Goal: Information Seeking & Learning: Learn about a topic

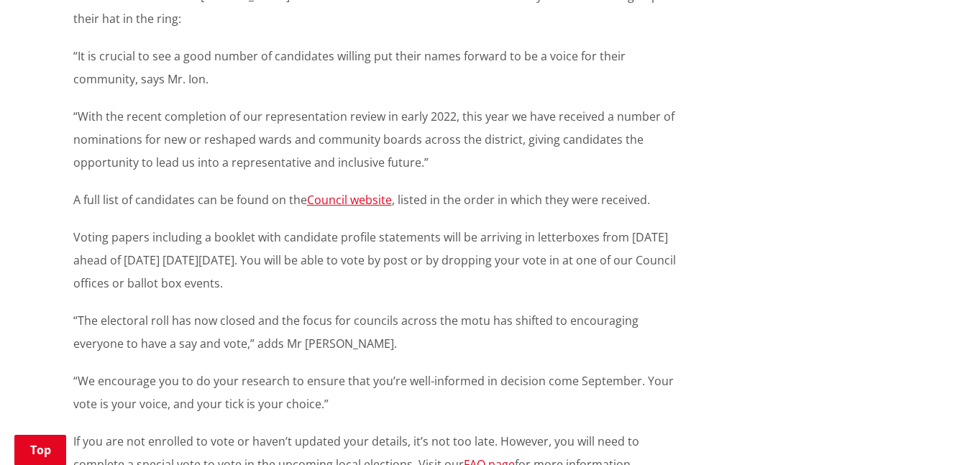
scroll to position [785, 0]
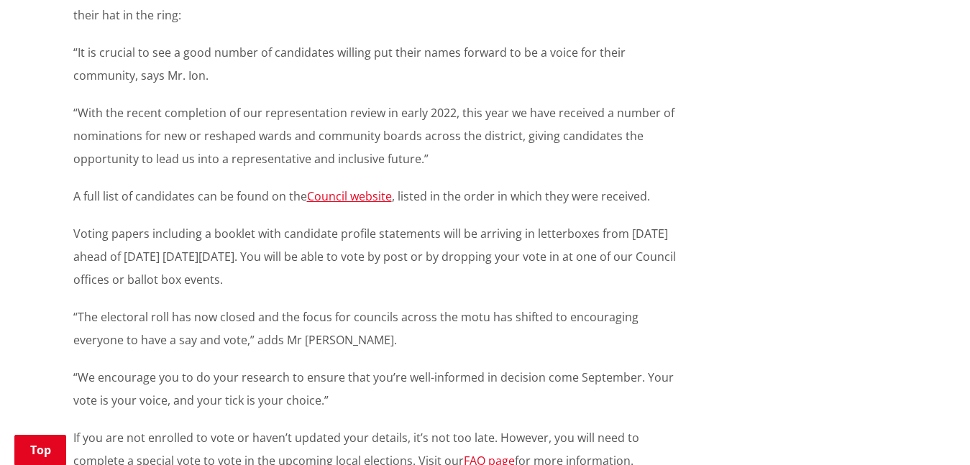
drag, startPoint x: 980, startPoint y: 43, endPoint x: 980, endPoint y: 209, distance: 166.2
click at [970, 209] on html "Skip to content Toggle search Toggle navigation Services and facilities Recreat…" at bounding box center [485, 304] width 970 height 2179
click at [359, 188] on link "Council website" at bounding box center [349, 196] width 85 height 16
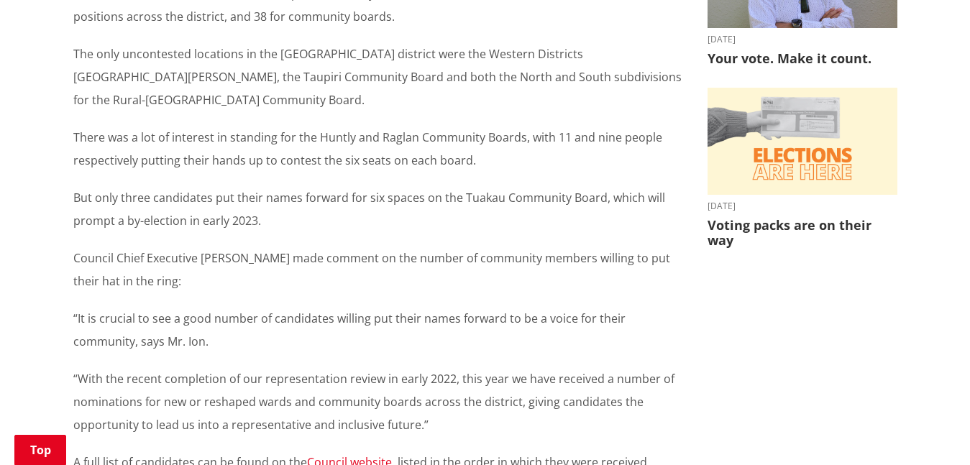
scroll to position [523, 0]
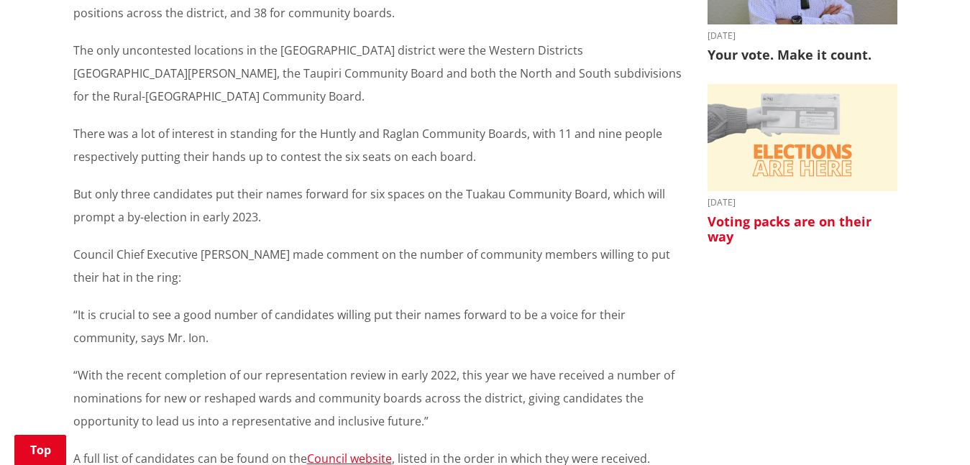
click at [785, 186] on img at bounding box center [803, 137] width 190 height 107
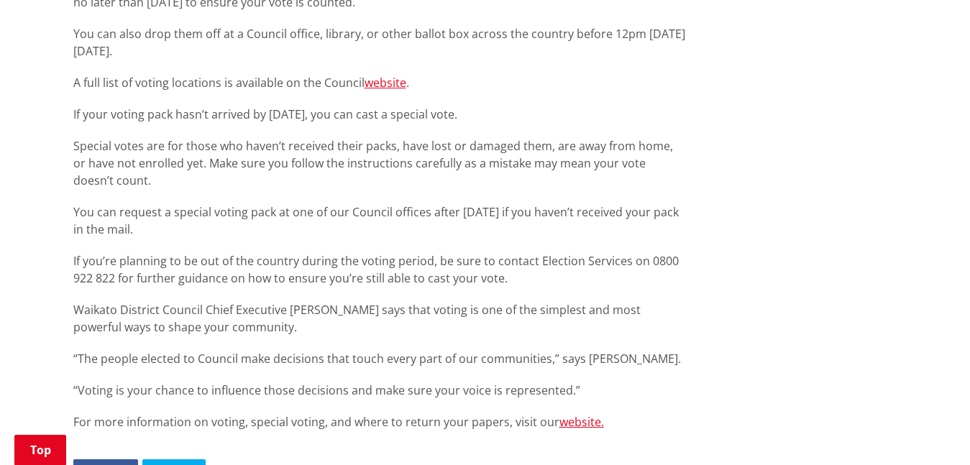
scroll to position [965, 0]
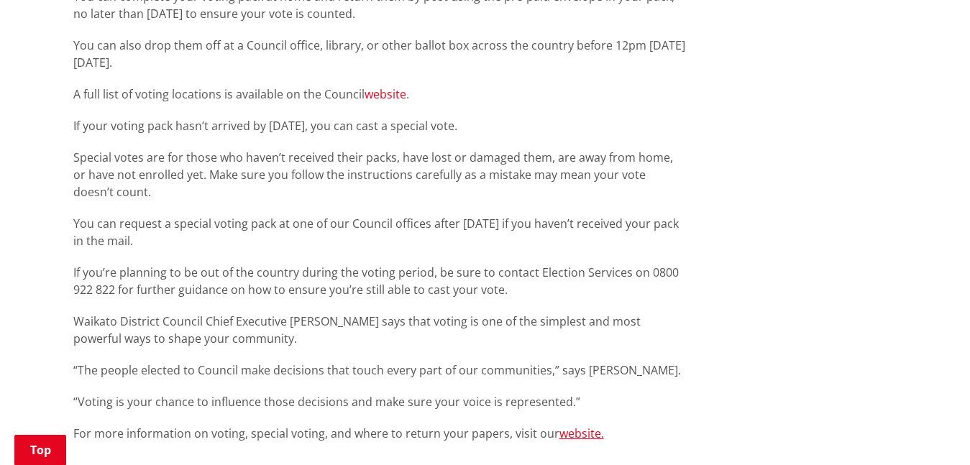
click at [393, 94] on link "website" at bounding box center [386, 94] width 42 height 16
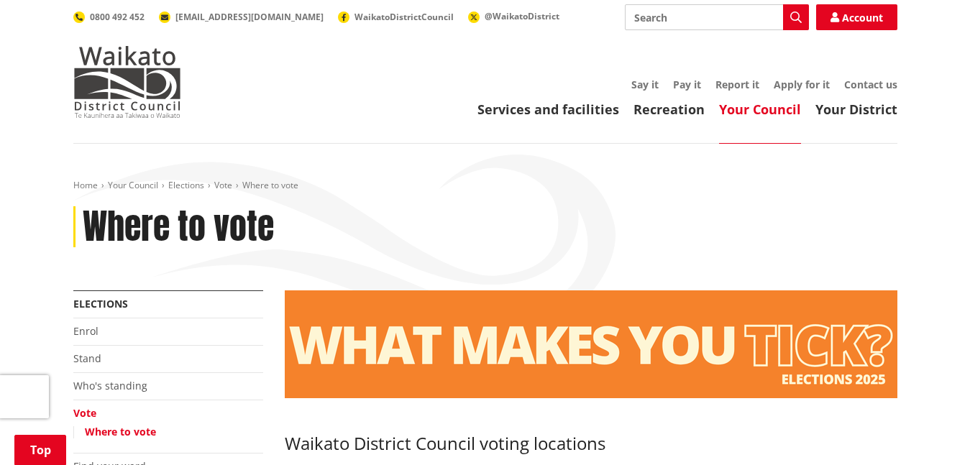
scroll to position [245, 0]
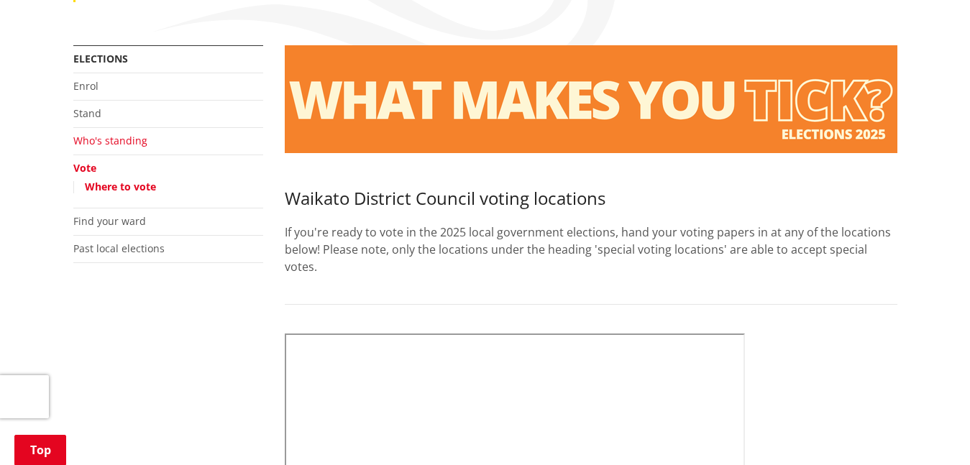
click at [116, 141] on link "Who's standing" at bounding box center [110, 141] width 74 height 14
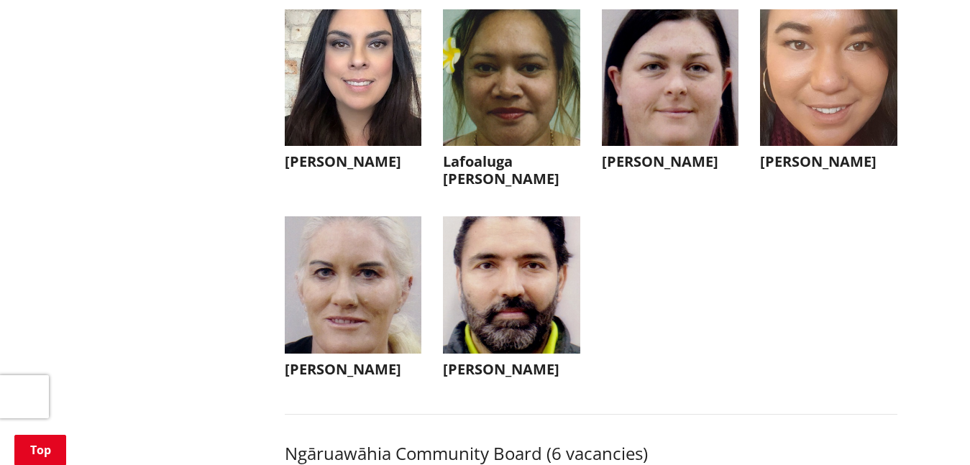
scroll to position [3973, 0]
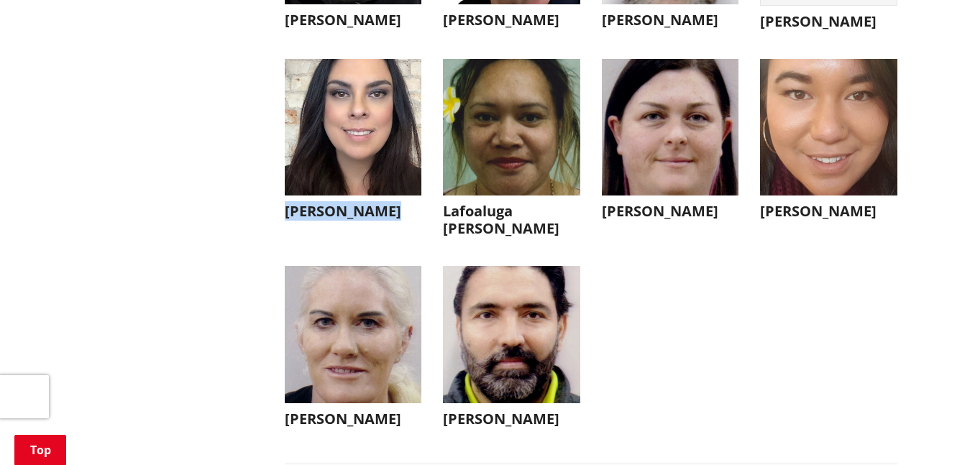
drag, startPoint x: 273, startPoint y: 225, endPoint x: 391, endPoint y: 227, distance: 118.0
copy h3 "Angela Floyed"
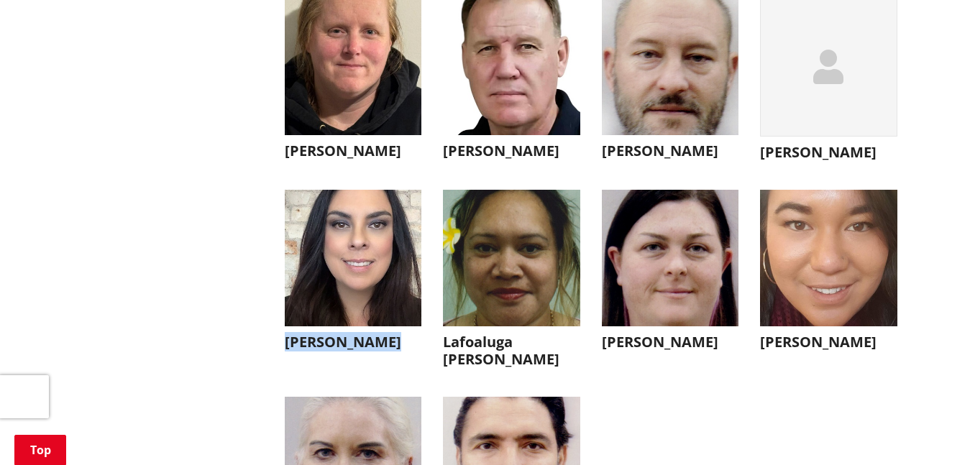
scroll to position [3825, 0]
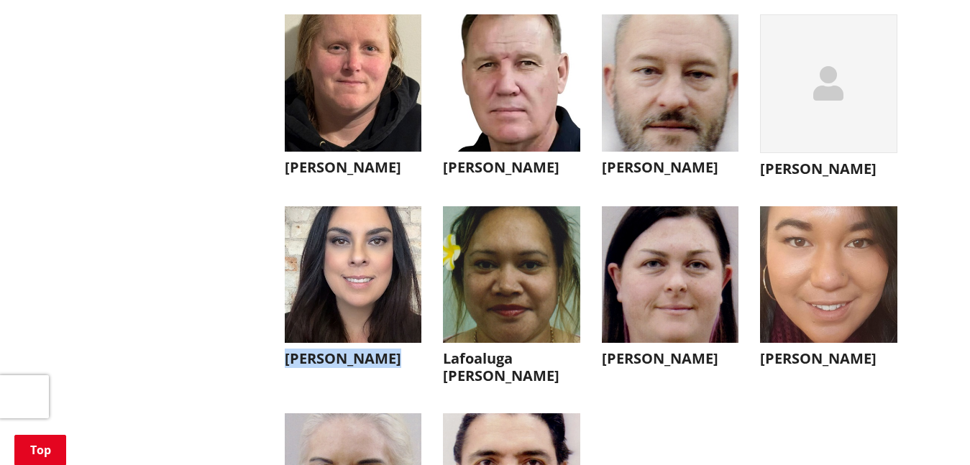
copy h3 "Angela Floyed"
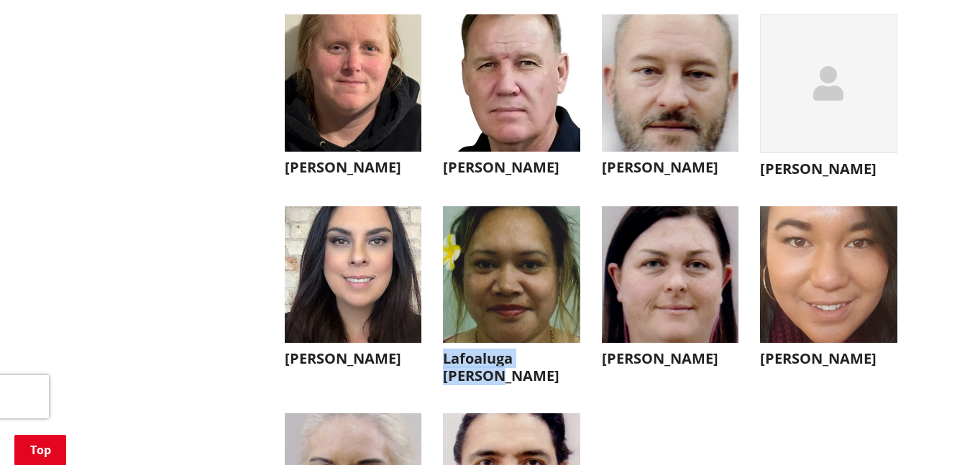
drag, startPoint x: 437, startPoint y: 378, endPoint x: 569, endPoint y: 368, distance: 132.0
click at [569, 368] on li "Lafoaluga Sakaria Lafoaluga Sakaria I believe in the potential of our town and …" at bounding box center [511, 299] width 159 height 186
copy h3 "Lafoaluga Sakaria"
drag, startPoint x: 276, startPoint y: 187, endPoint x: 363, endPoint y: 180, distance: 86.6
click at [363, 180] on li "Joy Tengu Joy Tengu eileentengu@gmail.com Kia ora e te whānau, My name is Joy T…" at bounding box center [353, 99] width 159 height 170
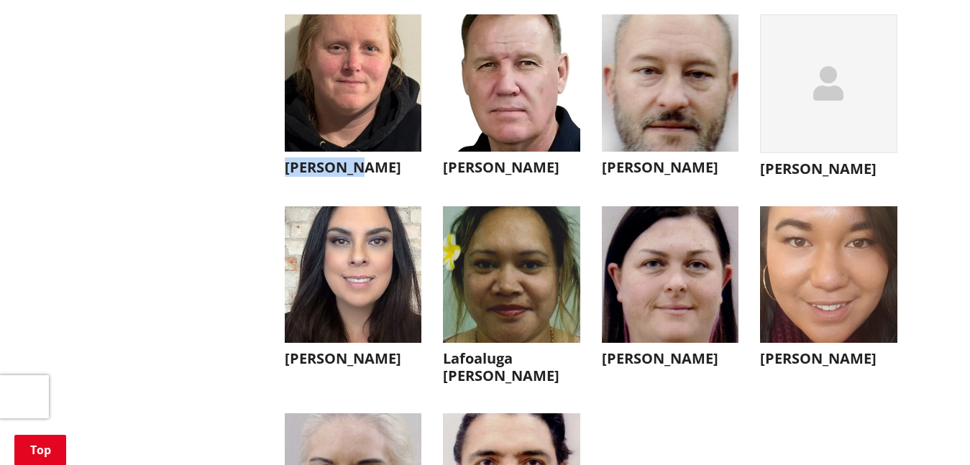
copy h3 "Joy Tengu"
drag, startPoint x: 437, startPoint y: 187, endPoint x: 515, endPoint y: 186, distance: 78.4
click at [515, 185] on li "Phil Amos Phil Amos whm3700@gmail.com +64 204 142 1307 I'm proud to stand for t…" at bounding box center [511, 99] width 159 height 170
copy h3 "Phil Amos"
drag, startPoint x: 594, startPoint y: 190, endPoint x: 709, endPoint y: 186, distance: 114.4
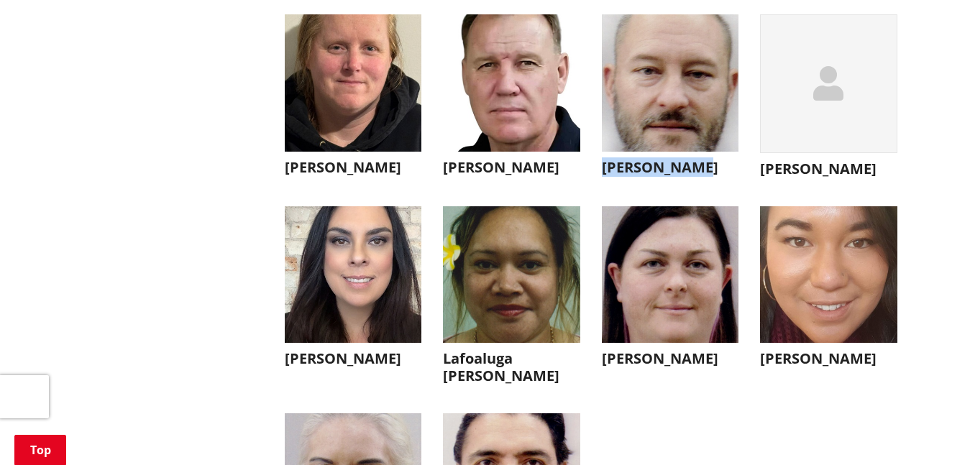
click at [709, 185] on li "Jamie Parker Jamie Parker gremlinzzzuk@gmail.com +64 211 503 793 Kia ora koutou…" at bounding box center [670, 99] width 159 height 170
copy h3 "Jamie Parker"
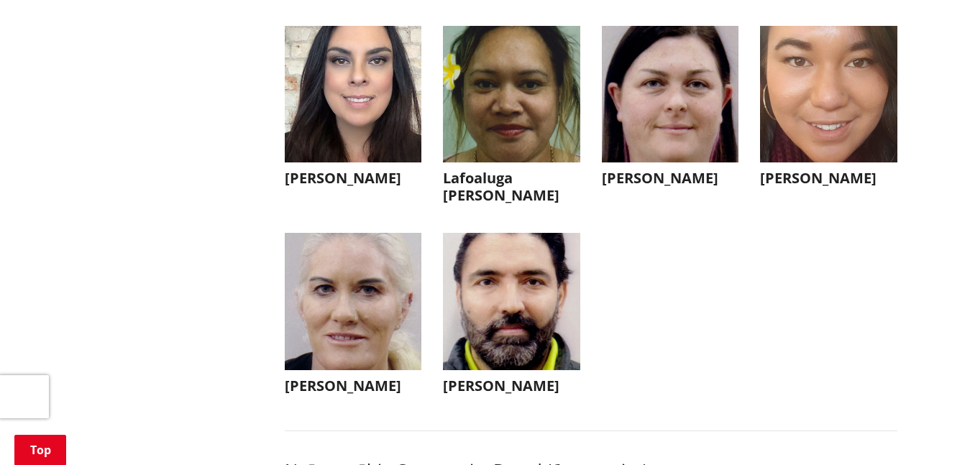
scroll to position [4022, 0]
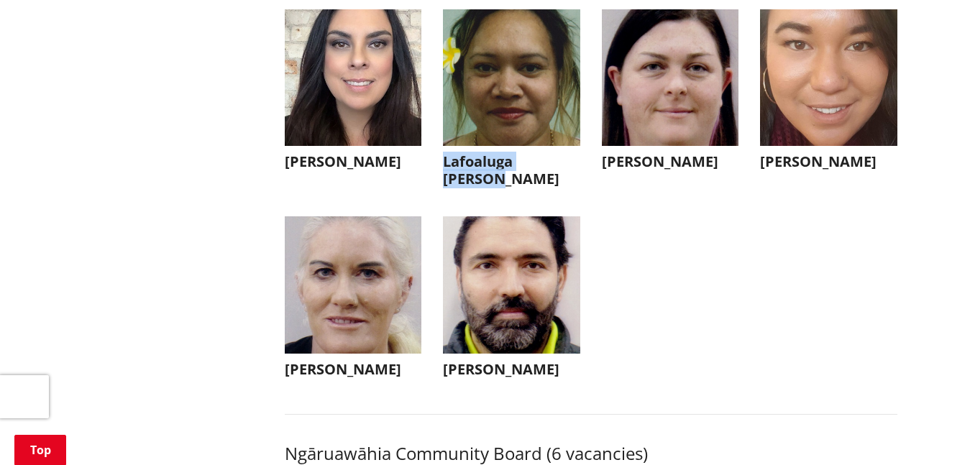
drag, startPoint x: 439, startPoint y: 186, endPoint x: 568, endPoint y: 183, distance: 128.1
click at [568, 183] on li "Lafoaluga Sakaria Lafoaluga Sakaria I believe in the potential of our town and …" at bounding box center [511, 102] width 159 height 186
copy h3 "Lafoaluga Sakaria"
drag, startPoint x: 599, startPoint y: 177, endPoint x: 691, endPoint y: 199, distance: 94.7
click at [691, 196] on li "Sasha McGaughran Sasha McGaughran Kia ora koutou, I'm proud to call Huntly my h…" at bounding box center [670, 102] width 159 height 186
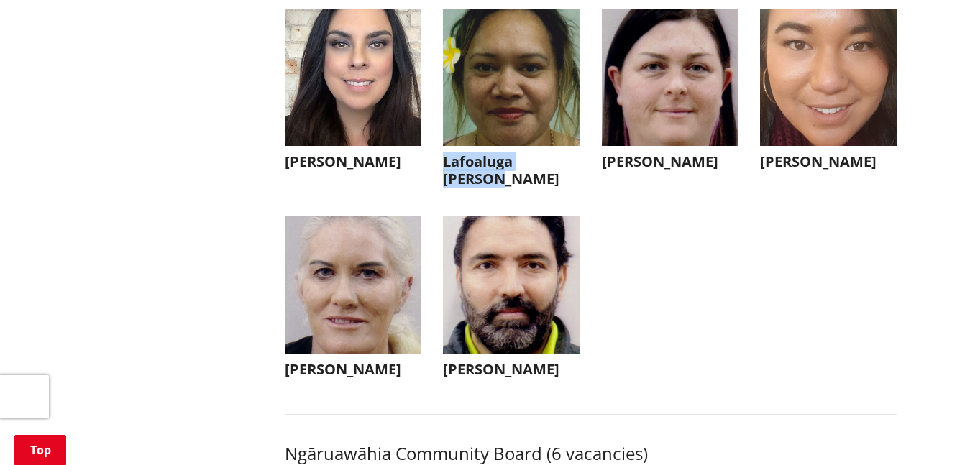
copy h3 "Sasha McGaughran"
